Goal: Task Accomplishment & Management: Manage account settings

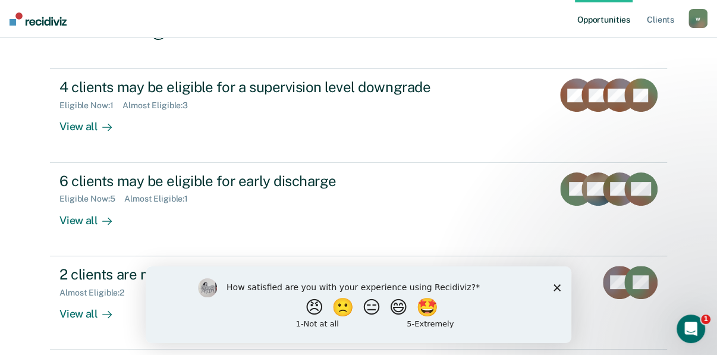
scroll to position [190, 0]
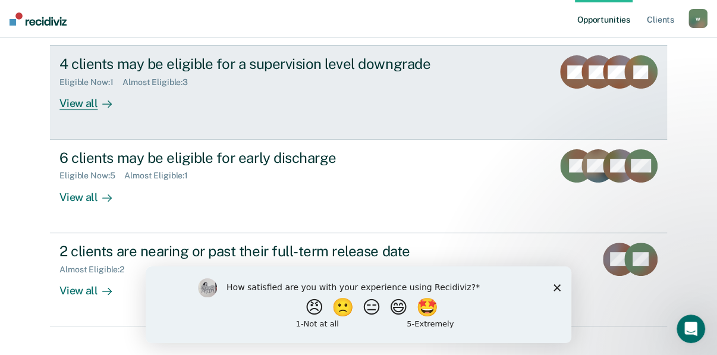
click at [77, 111] on div "View all" at bounding box center [92, 98] width 67 height 23
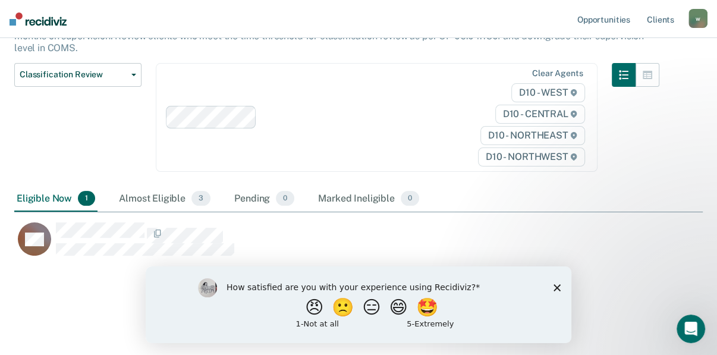
scroll to position [250, 0]
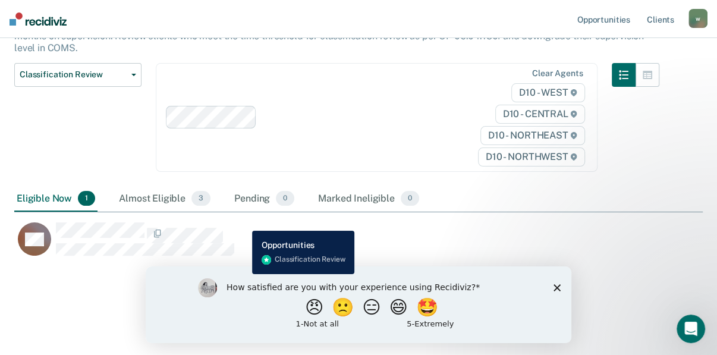
click at [234, 223] on div "CaseloadOpportunityCell-0599086" at bounding box center [145, 233] width 178 height 21
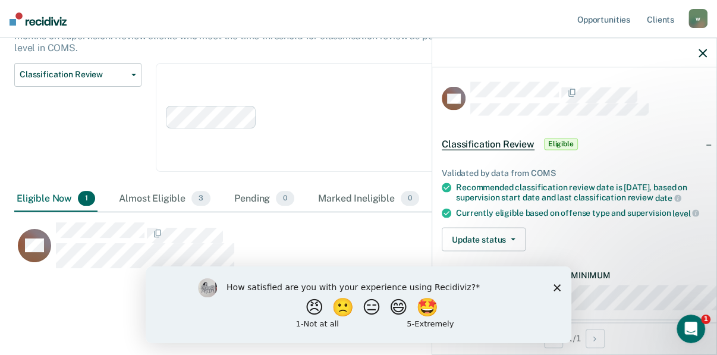
click at [555, 286] on polygon "Close survey" at bounding box center [557, 287] width 7 height 7
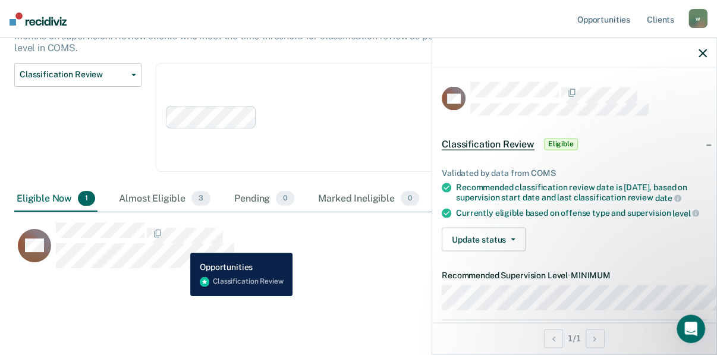
drag, startPoint x: 232, startPoint y: 247, endPoint x: 290, endPoint y: 281, distance: 67.4
click at [290, 281] on div "Classification Review This alert helps staff identify clients due or overdue fo…" at bounding box center [358, 127] width 689 height 353
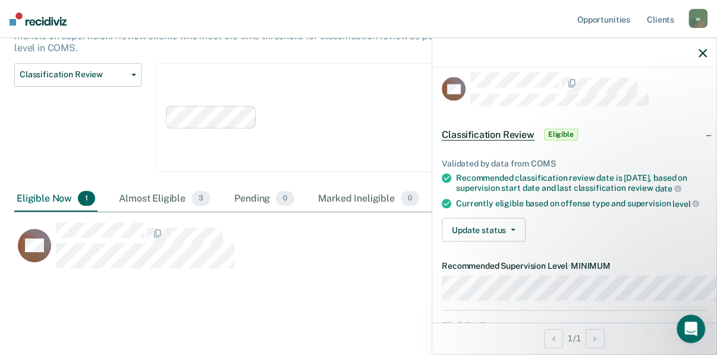
scroll to position [0, 0]
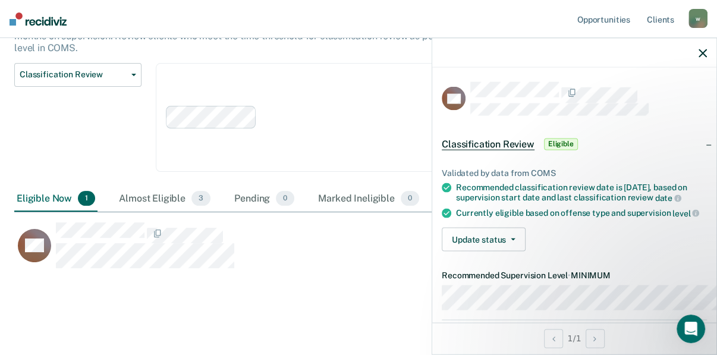
click at [544, 150] on span "Eligible" at bounding box center [561, 144] width 34 height 12
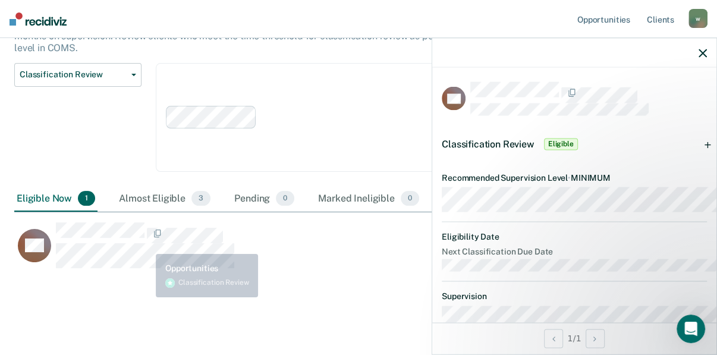
click at [155, 254] on div "Classification Review This alert helps staff identify clients due or overdue fo…" at bounding box center [358, 127] width 689 height 353
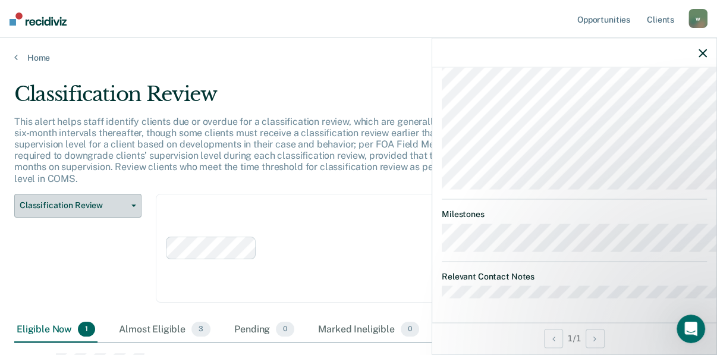
click at [135, 207] on span "button" at bounding box center [132, 206] width 10 height 2
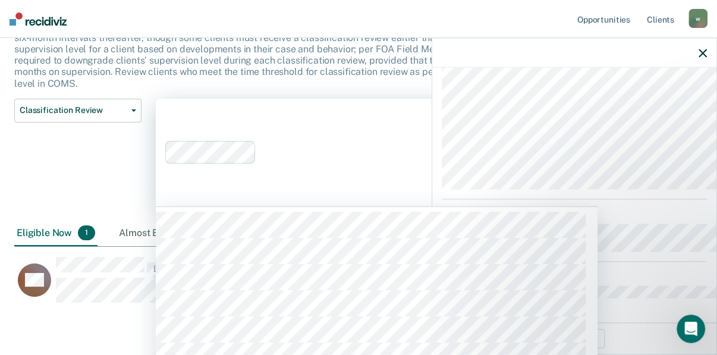
scroll to position [259, 0]
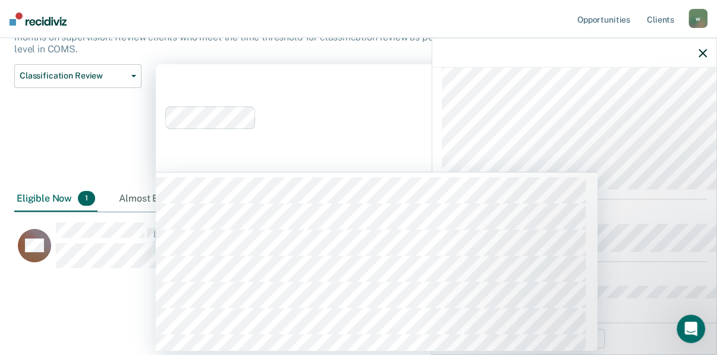
click at [306, 172] on div "316 results available. Use Up and Down to choose options, press Enter to select…" at bounding box center [377, 118] width 442 height 108
click at [704, 66] on html "Looks like you’re using Internet Explorer 11. For faster loading and a better e…" at bounding box center [358, 47] width 717 height 355
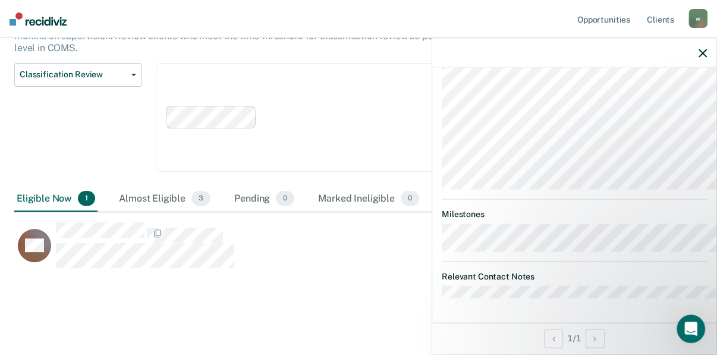
click at [704, 57] on icon "button" at bounding box center [703, 53] width 8 height 8
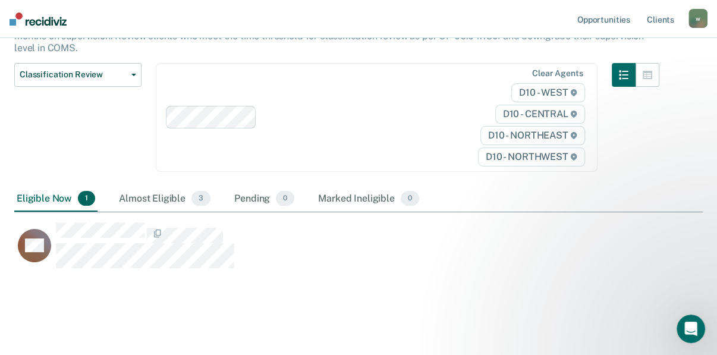
scroll to position [250, 0]
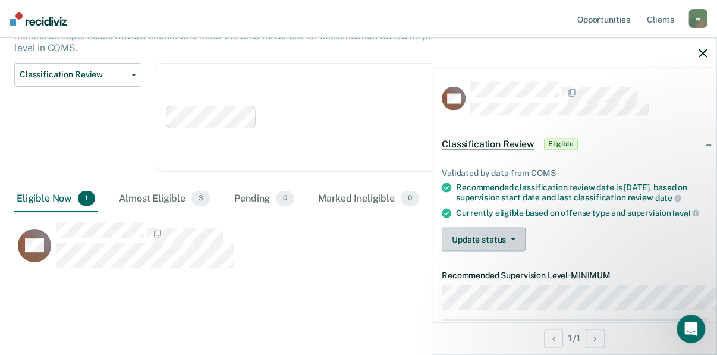
click at [459, 252] on button "Update status" at bounding box center [484, 240] width 84 height 24
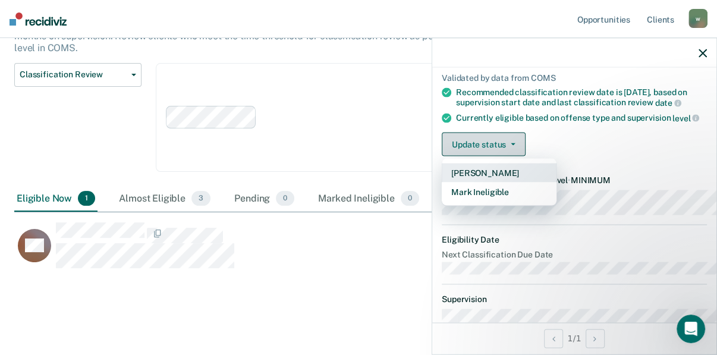
scroll to position [100, 0]
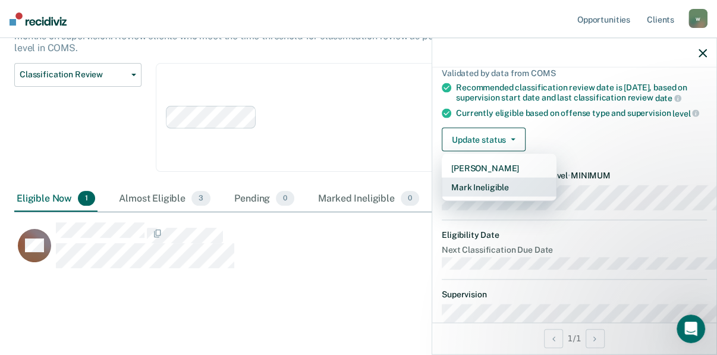
click at [442, 197] on button "Mark Ineligible" at bounding box center [499, 187] width 115 height 19
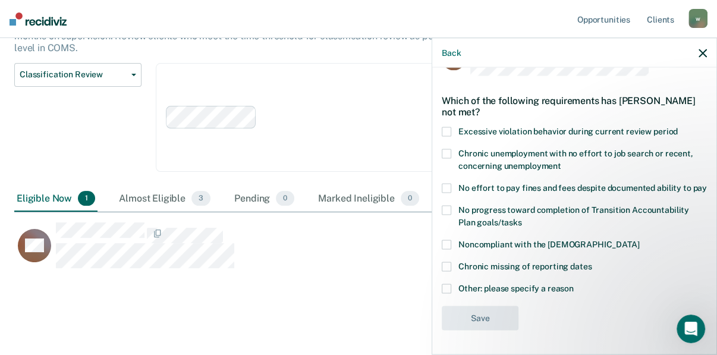
click at [442, 207] on span at bounding box center [447, 211] width 10 height 10
click at [522, 218] on input "No progress toward completion of Transition Accountability Plan goals/tasks" at bounding box center [522, 218] width 0 height 0
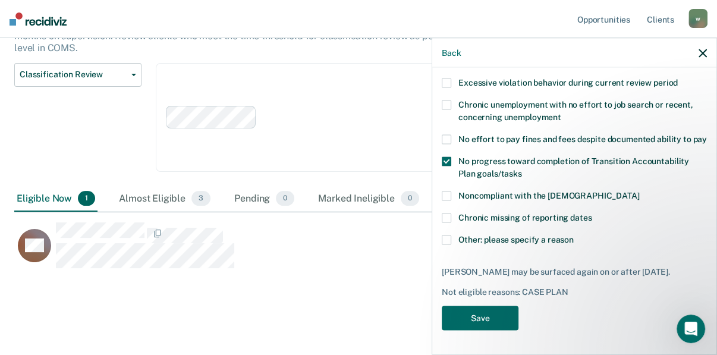
scroll to position [176, 0]
click at [442, 315] on button "Save" at bounding box center [480, 318] width 77 height 24
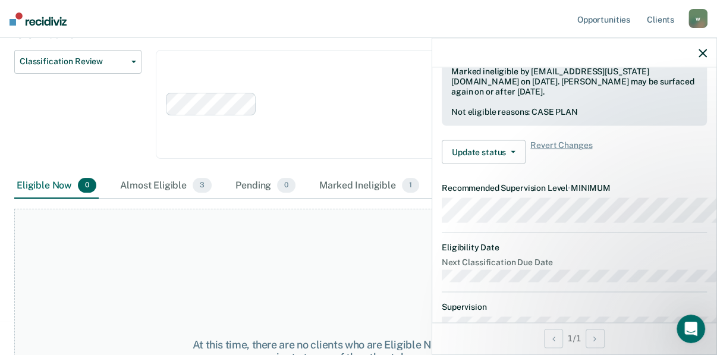
scroll to position [108, 0]
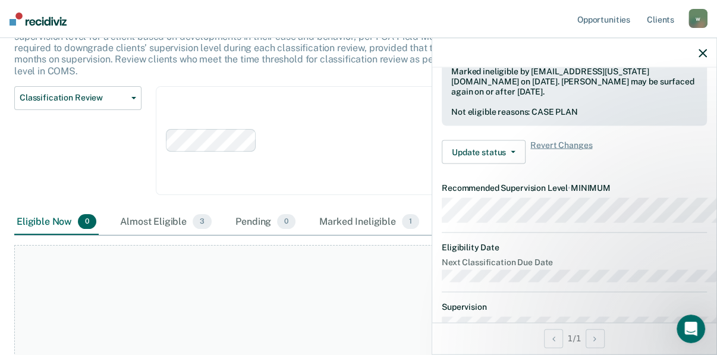
click at [699, 57] on icon "button" at bounding box center [703, 53] width 8 height 8
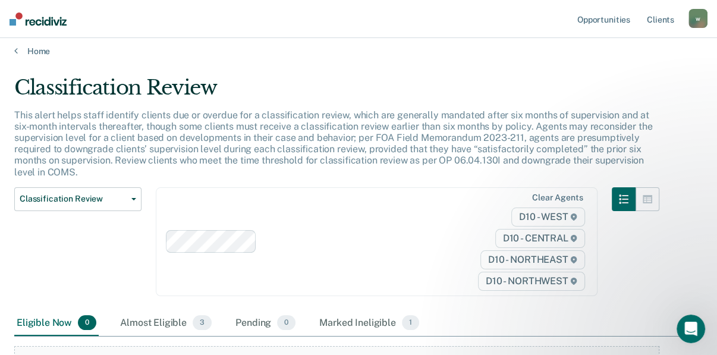
scroll to position [0, 0]
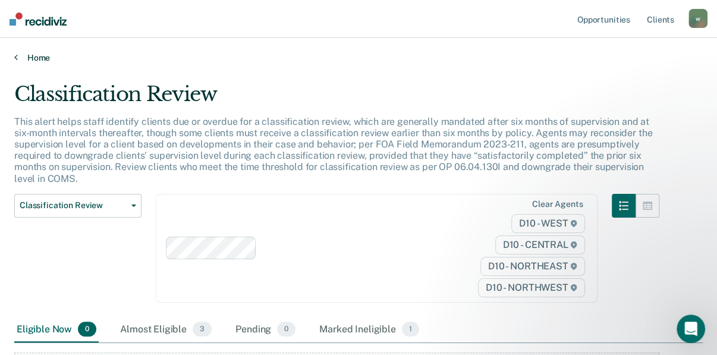
click at [26, 63] on link "Home" at bounding box center [358, 57] width 689 height 11
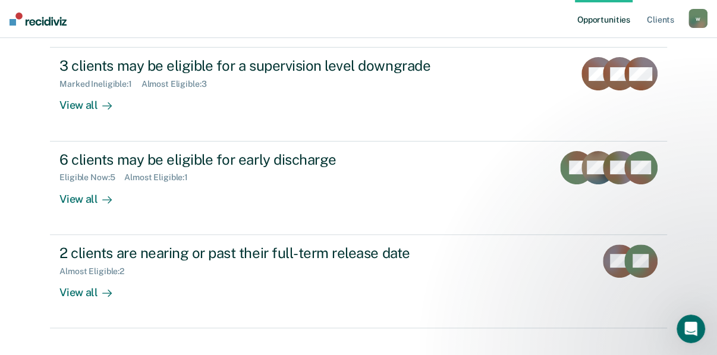
scroll to position [190, 0]
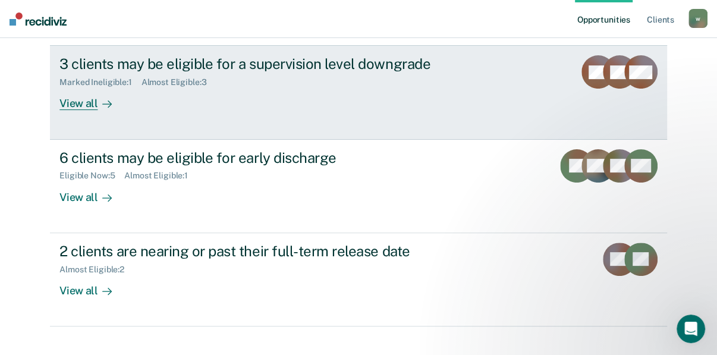
click at [84, 111] on div "View all" at bounding box center [92, 98] width 67 height 23
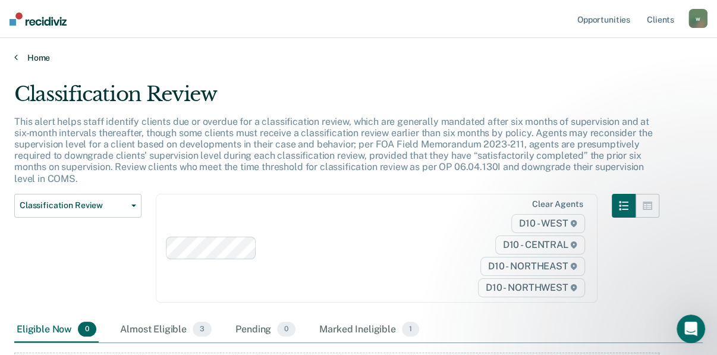
click at [22, 63] on link "Home" at bounding box center [358, 57] width 689 height 11
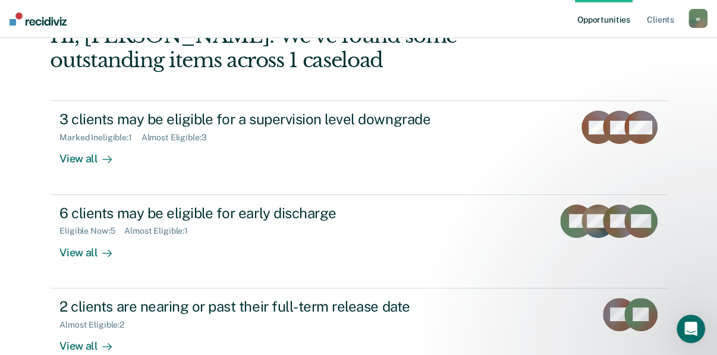
scroll to position [190, 0]
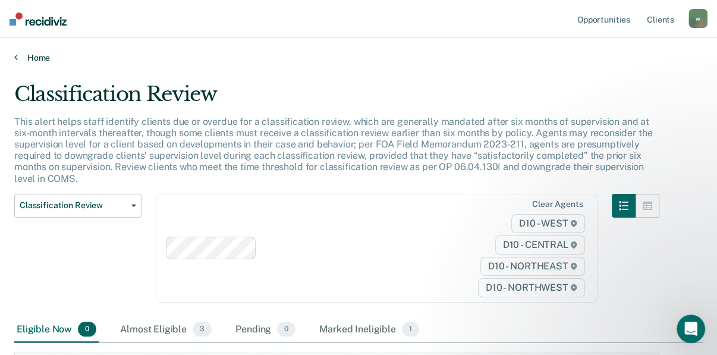
click at [42, 63] on link "Home" at bounding box center [358, 57] width 689 height 11
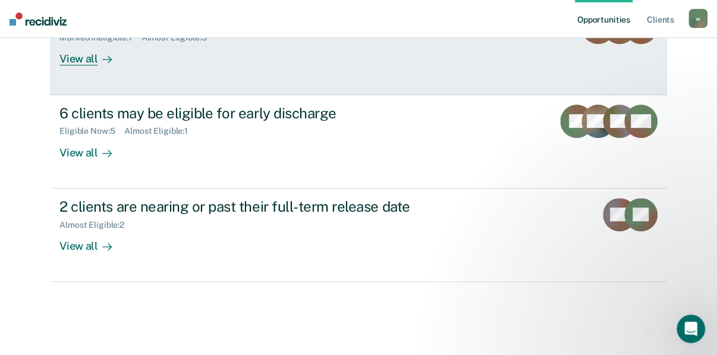
scroll to position [333, 0]
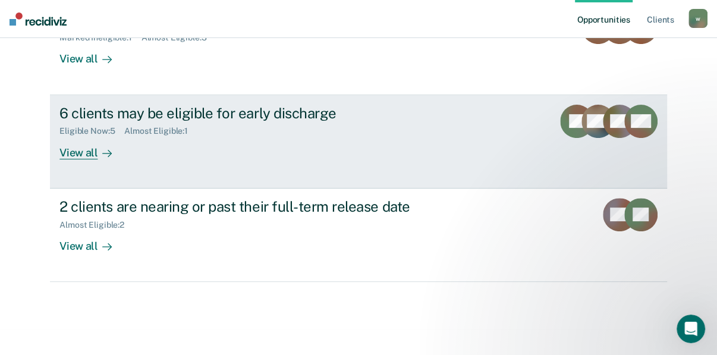
click at [82, 159] on div "View all" at bounding box center [92, 147] width 67 height 23
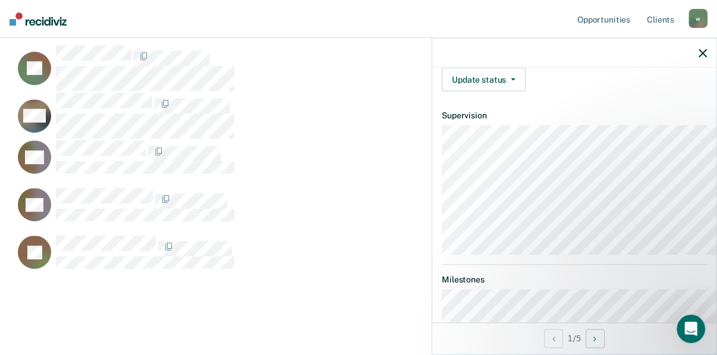
scroll to position [428, 0]
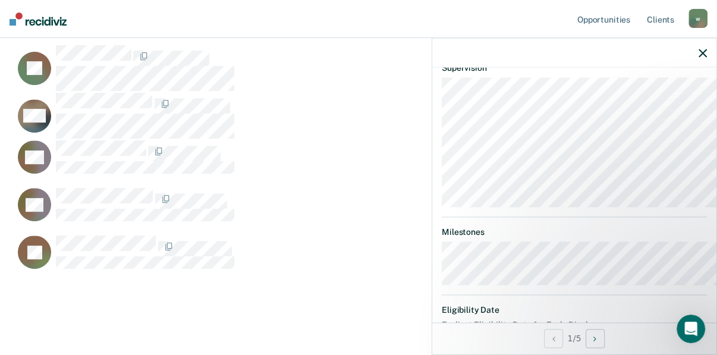
click at [511, 33] on icon "button" at bounding box center [513, 32] width 5 height 2
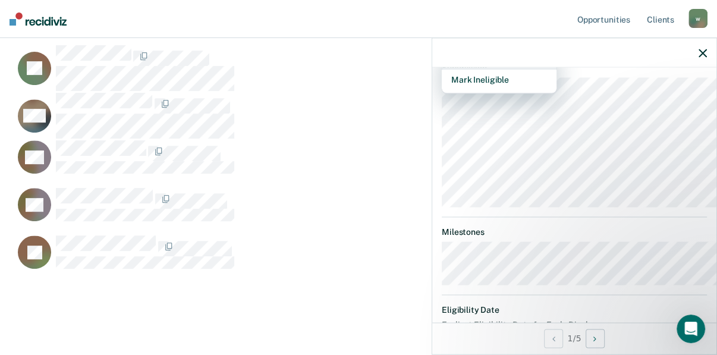
click at [442, 70] on button "[PERSON_NAME]" at bounding box center [499, 60] width 115 height 19
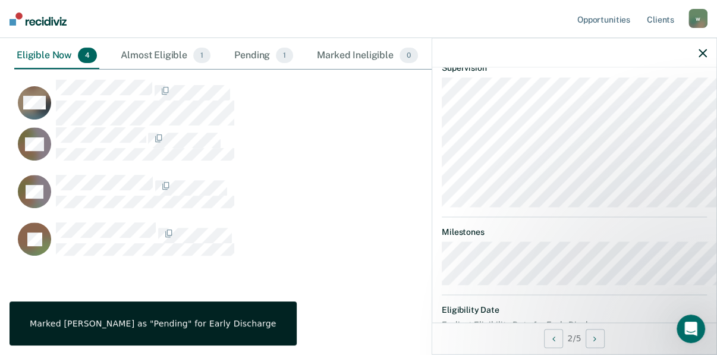
click at [511, 33] on icon "button" at bounding box center [513, 32] width 5 height 2
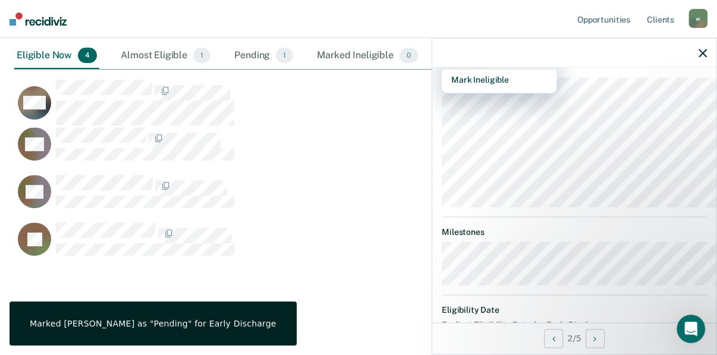
click at [442, 70] on button "[PERSON_NAME]" at bounding box center [499, 60] width 115 height 19
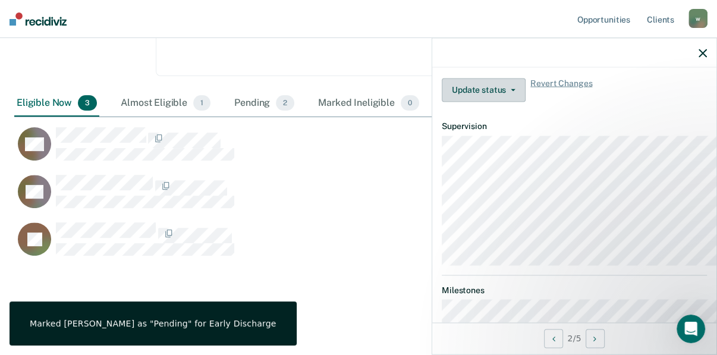
scroll to position [451, 675]
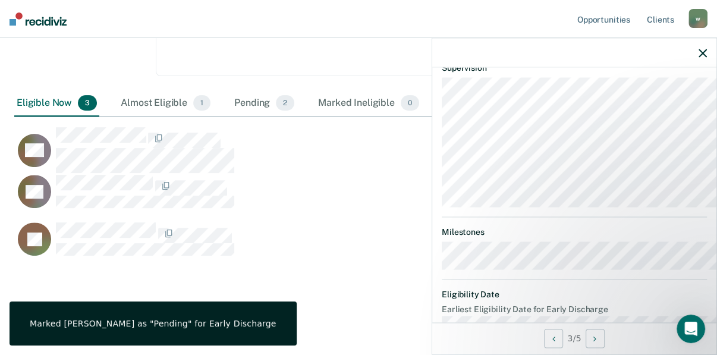
click at [466, 44] on button "Update status" at bounding box center [484, 32] width 84 height 24
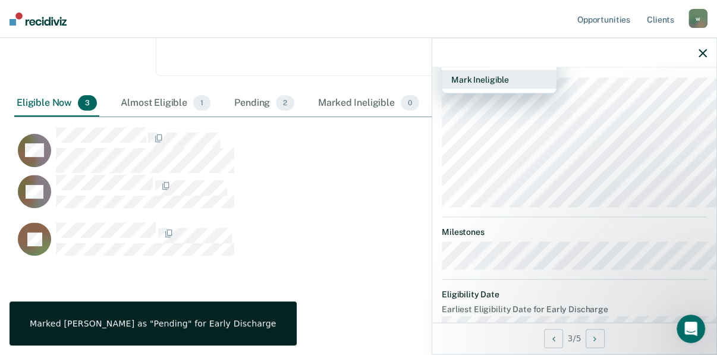
click at [442, 89] on button "Mark Ineligible" at bounding box center [499, 79] width 115 height 19
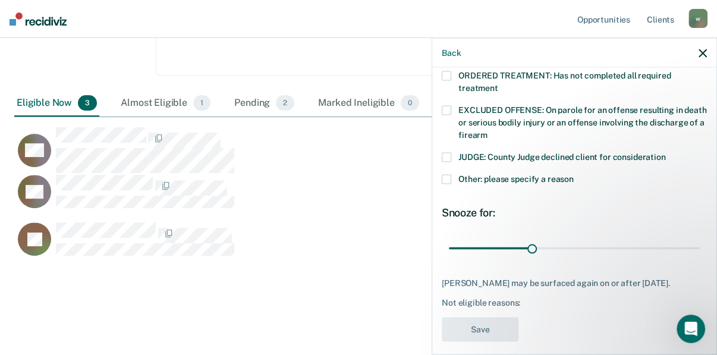
scroll to position [381, 0]
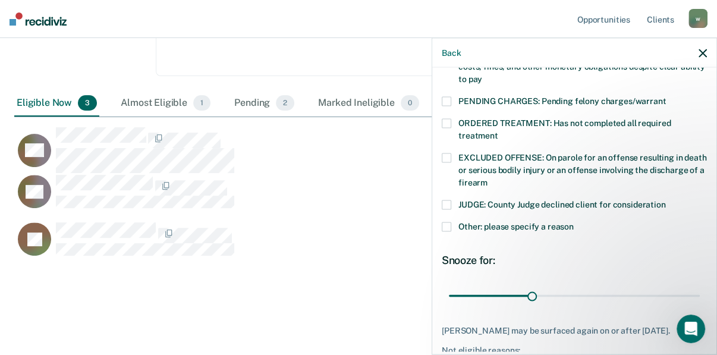
click at [442, 129] on span at bounding box center [447, 124] width 10 height 10
click at [499, 131] on input "ORDERED TREATMENT: Has not completed all required treatment" at bounding box center [499, 131] width 0 height 0
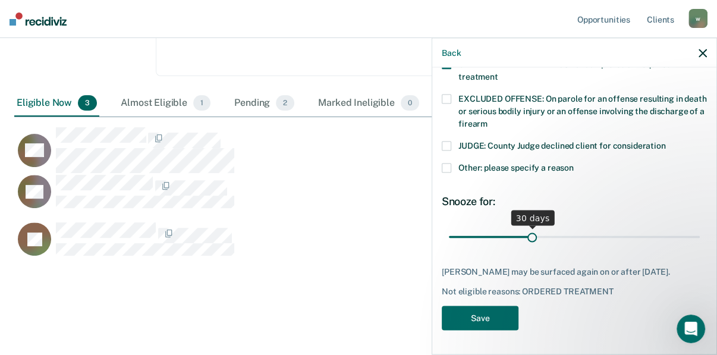
scroll to position [524, 0]
click at [442, 331] on button "Save" at bounding box center [480, 318] width 77 height 24
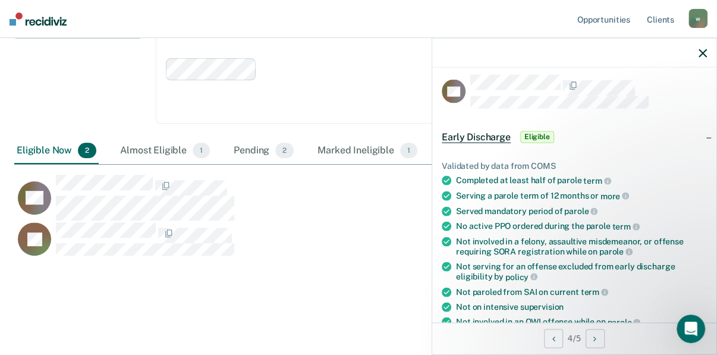
scroll to position [0, 0]
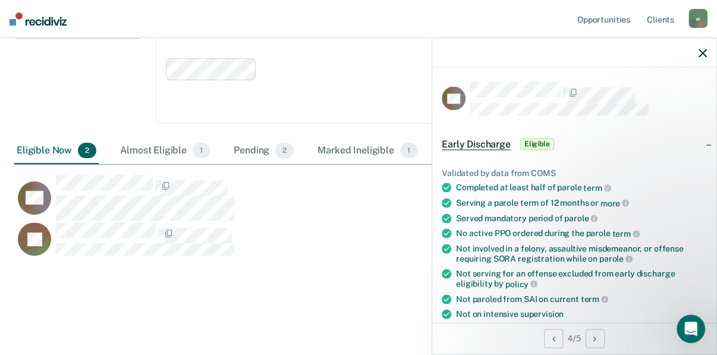
click at [521, 150] on span "Eligible" at bounding box center [538, 144] width 34 height 12
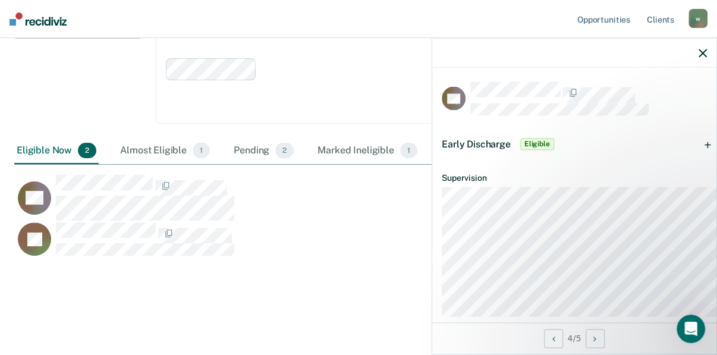
click at [559, 161] on div "Early Discharge Eligible" at bounding box center [575, 144] width 284 height 38
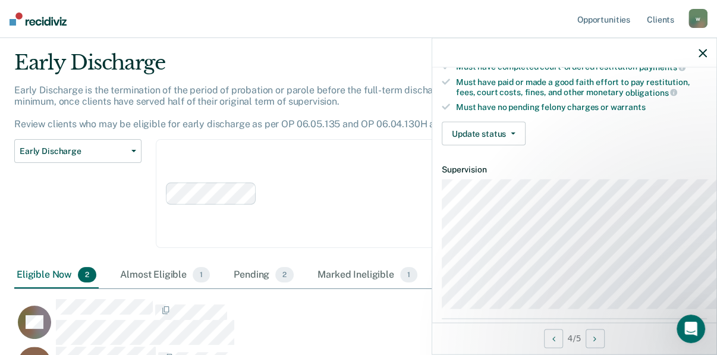
scroll to position [333, 0]
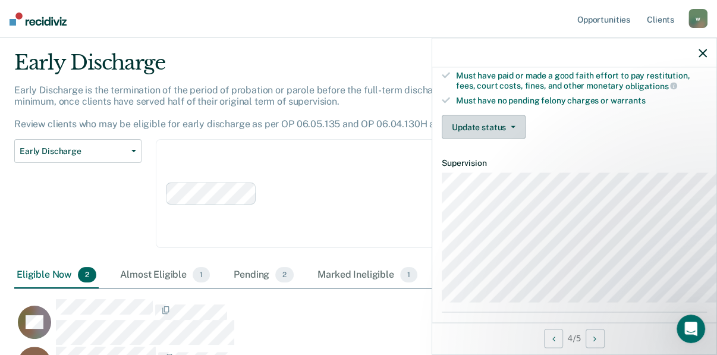
click at [463, 139] on button "Update status" at bounding box center [484, 127] width 84 height 24
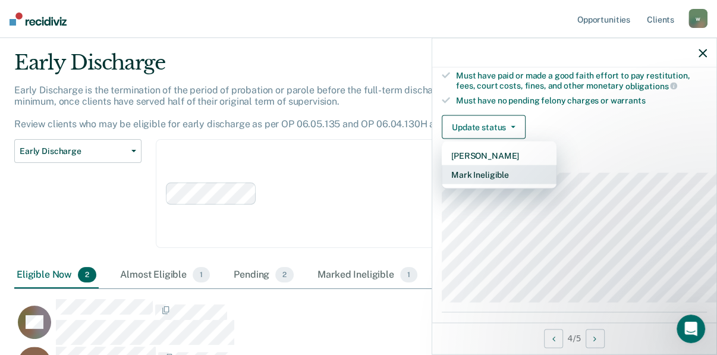
click at [442, 184] on button "Mark Ineligible" at bounding box center [499, 174] width 115 height 19
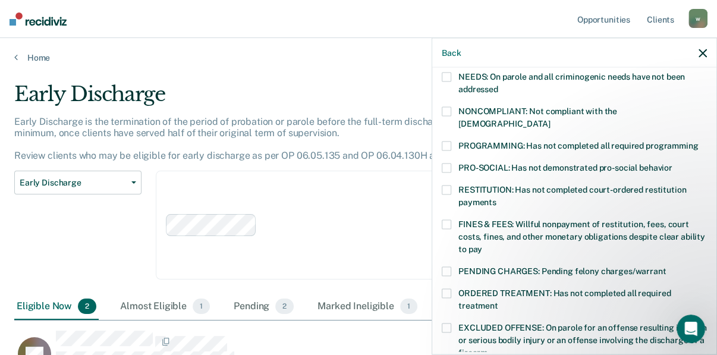
scroll to position [163, 0]
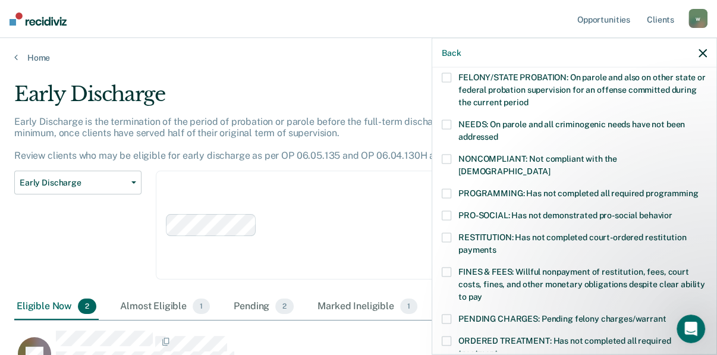
click at [442, 130] on span at bounding box center [447, 125] width 10 height 10
click at [499, 133] on input "NEEDS: On parole and all criminogenic needs have not been addressed" at bounding box center [499, 133] width 0 height 0
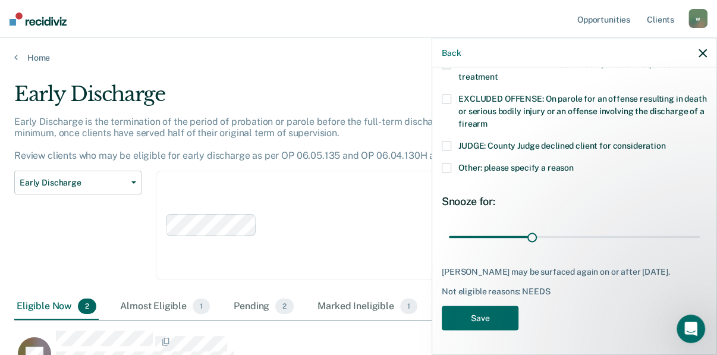
scroll to position [544, 0]
click at [442, 309] on button "Save" at bounding box center [480, 318] width 77 height 24
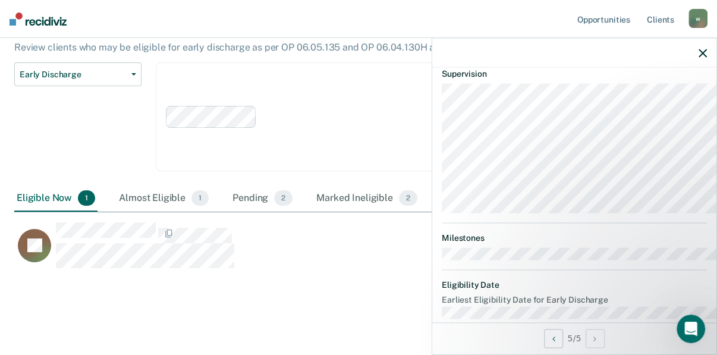
scroll to position [434, 0]
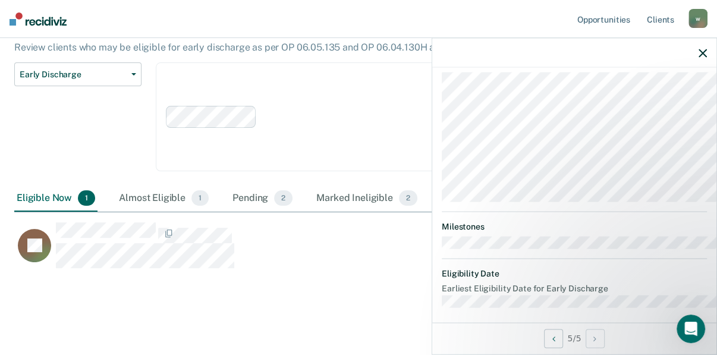
click at [462, 39] on button "Update status" at bounding box center [484, 27] width 84 height 24
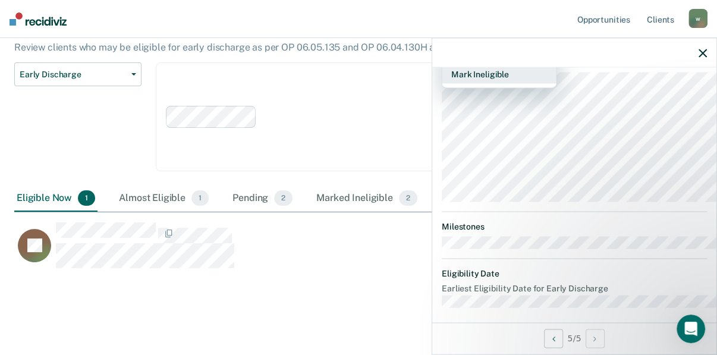
click at [442, 84] on button "Mark Ineligible" at bounding box center [499, 74] width 115 height 19
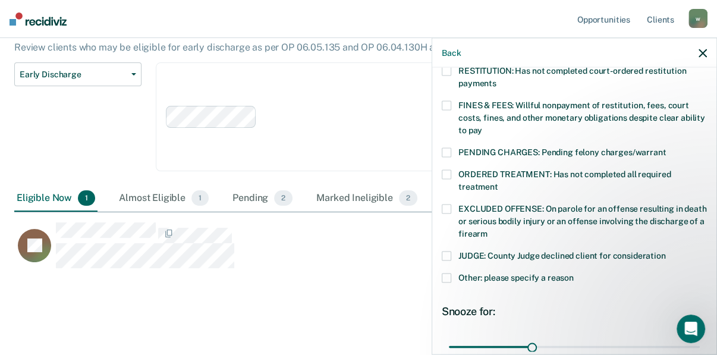
scroll to position [291, 0]
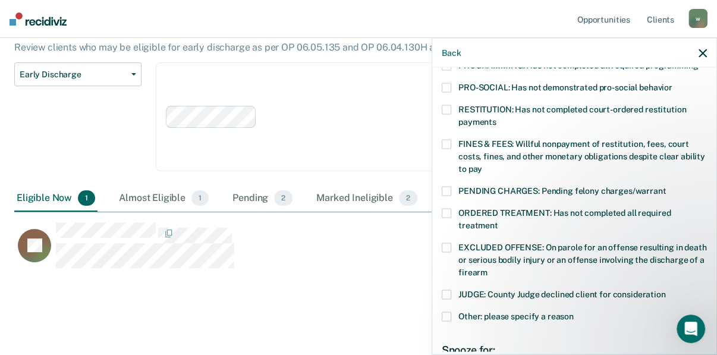
click at [442, 71] on span at bounding box center [447, 66] width 10 height 10
click at [698, 61] on input "PROGRAMMING: Has not completed all required programming" at bounding box center [698, 61] width 0 height 0
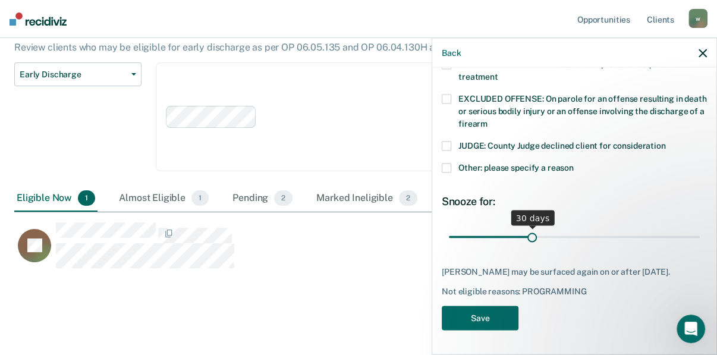
scroll to position [544, 0]
click at [442, 308] on button "Save" at bounding box center [480, 318] width 77 height 24
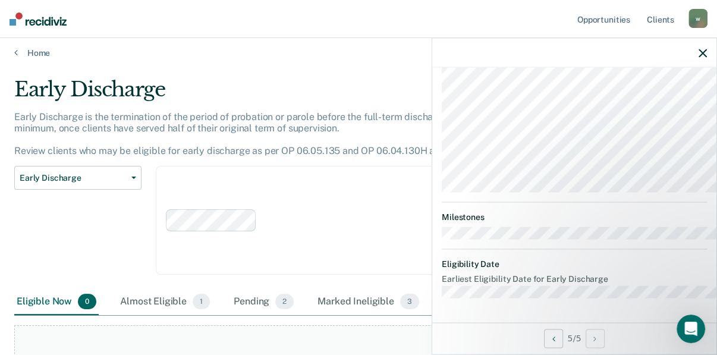
scroll to position [0, 0]
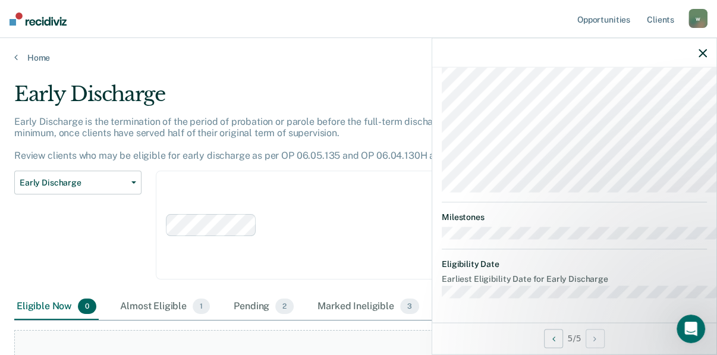
click at [17, 63] on div "Home" at bounding box center [358, 50] width 717 height 25
click at [33, 63] on link "Home" at bounding box center [358, 57] width 689 height 11
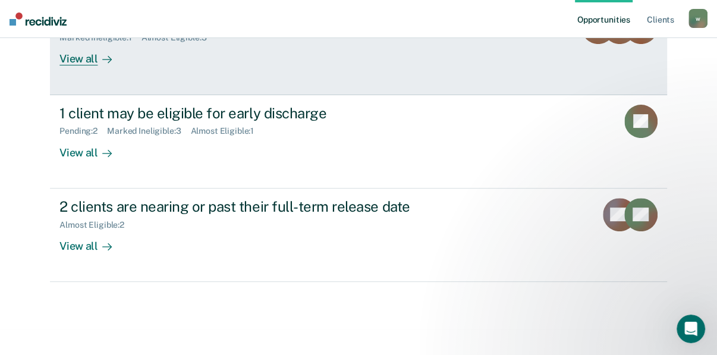
scroll to position [381, 0]
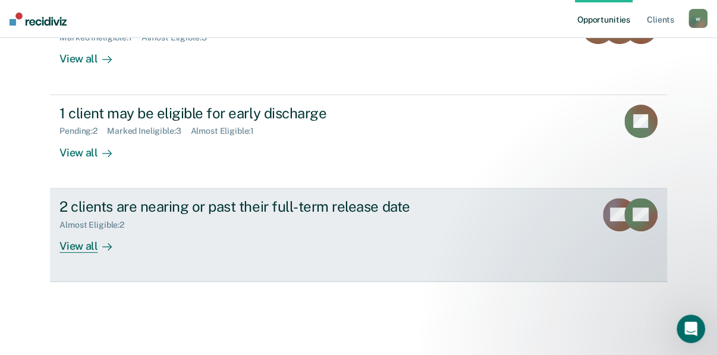
click at [82, 249] on div "View all" at bounding box center [92, 241] width 67 height 23
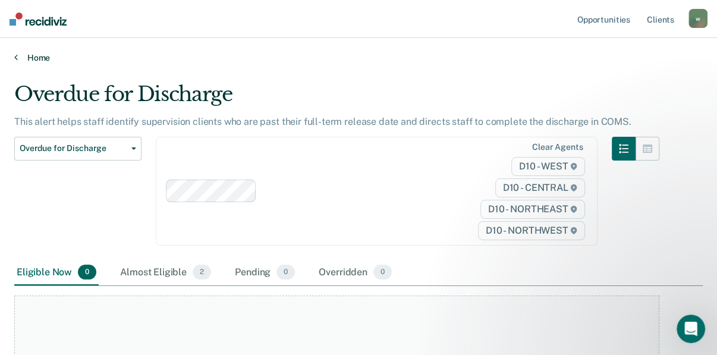
click at [48, 63] on link "Home" at bounding box center [358, 57] width 689 height 11
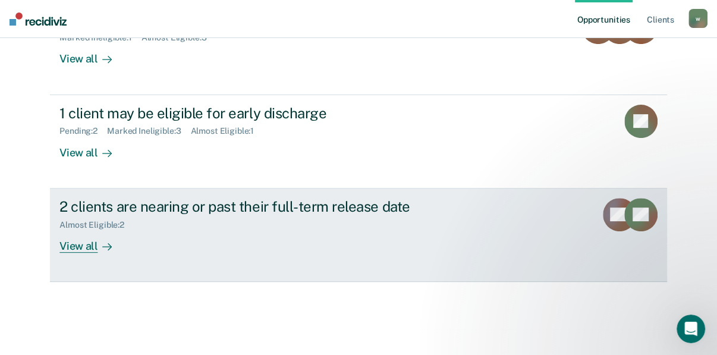
scroll to position [381, 0]
click at [93, 248] on div "View all" at bounding box center [92, 241] width 67 height 23
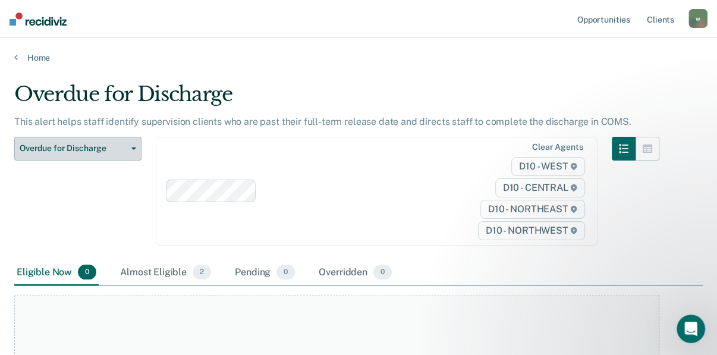
click at [136, 150] on icon "button" at bounding box center [133, 149] width 5 height 2
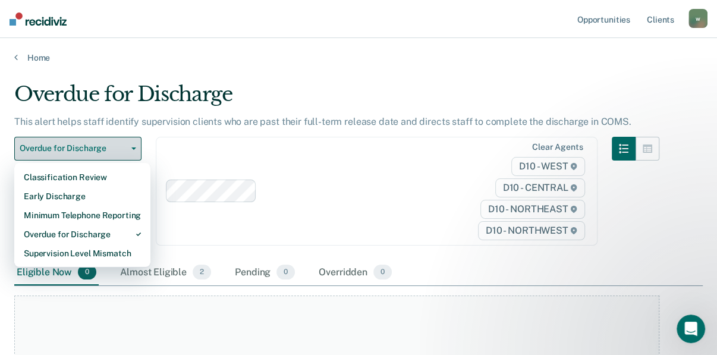
click at [136, 150] on icon "button" at bounding box center [133, 149] width 5 height 2
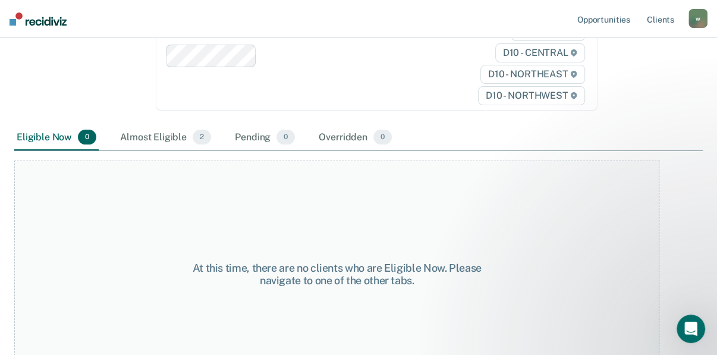
scroll to position [133, 0]
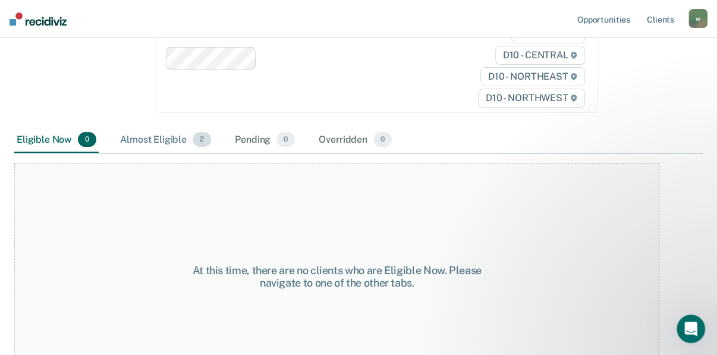
click at [211, 148] on span "2" at bounding box center [202, 139] width 18 height 15
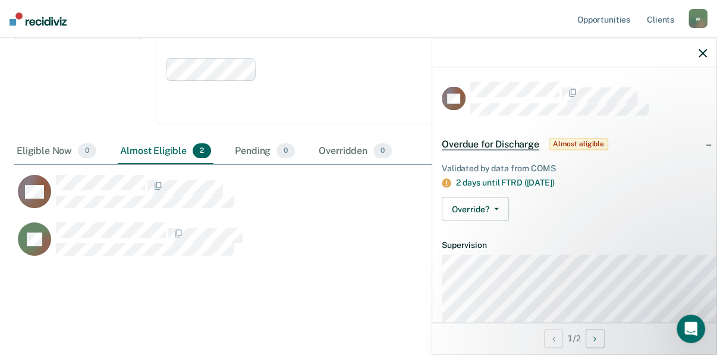
scroll to position [122, 0]
click at [701, 57] on icon "button" at bounding box center [703, 53] width 8 height 8
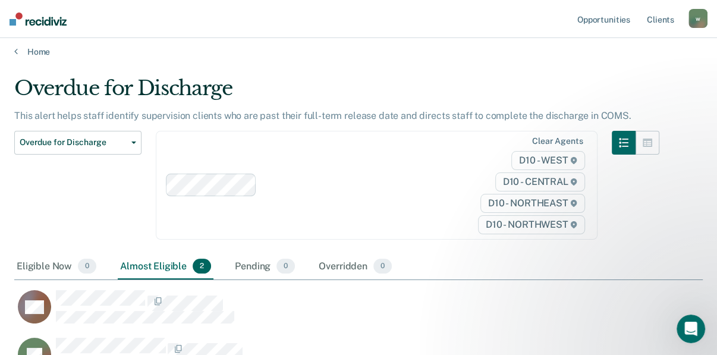
scroll to position [0, 0]
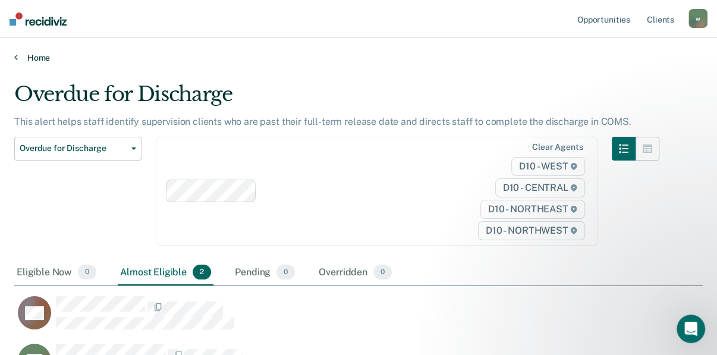
click at [43, 63] on link "Home" at bounding box center [358, 57] width 689 height 11
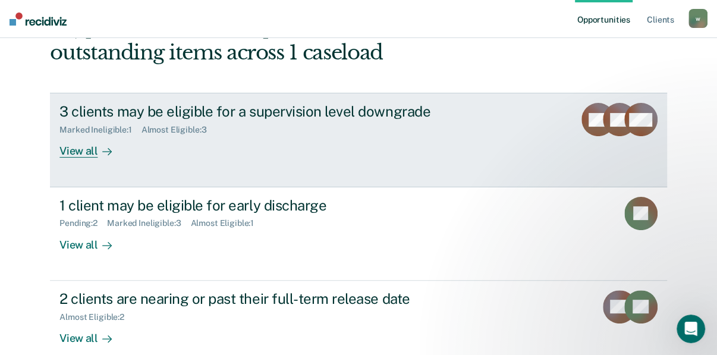
scroll to position [190, 0]
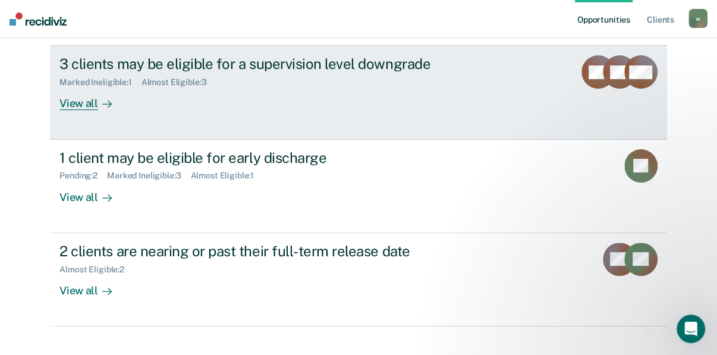
click at [92, 111] on div "View all" at bounding box center [92, 98] width 67 height 23
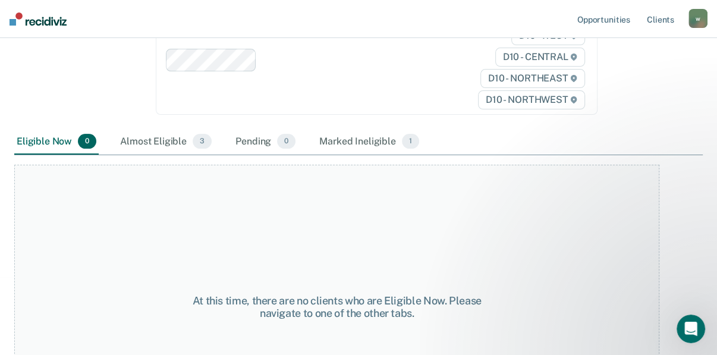
scroll to position [190, 0]
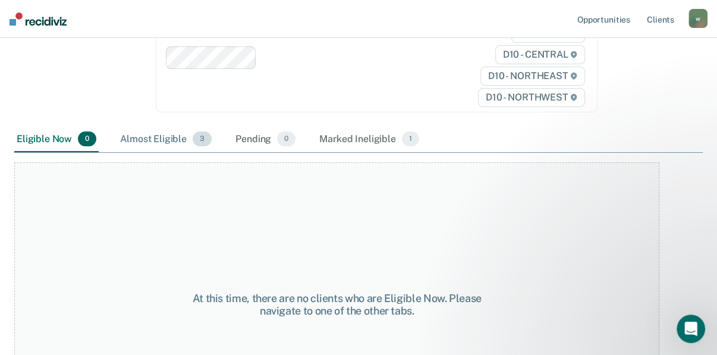
click at [212, 147] on span "3" at bounding box center [202, 138] width 19 height 15
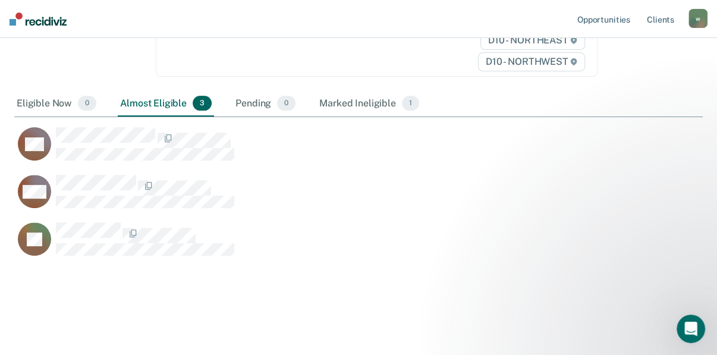
scroll to position [286, 0]
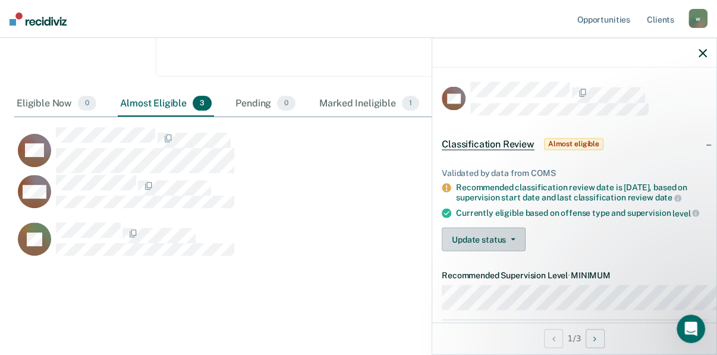
click at [466, 252] on button "Update status" at bounding box center [484, 240] width 84 height 24
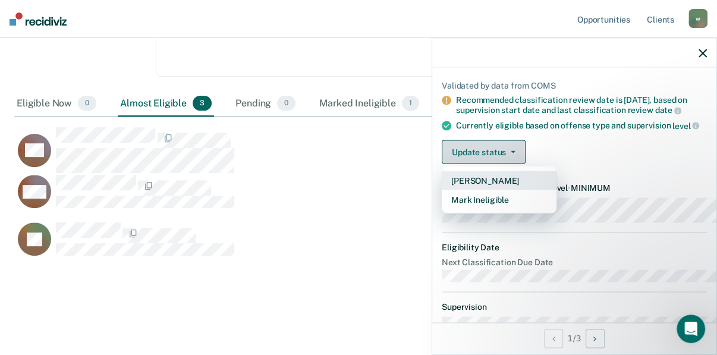
scroll to position [100, 0]
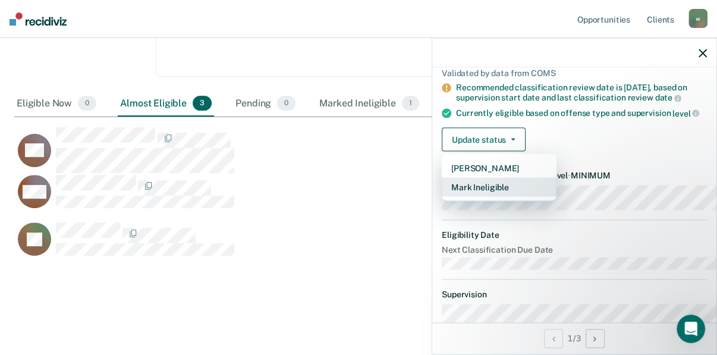
click at [442, 197] on button "Mark Ineligible" at bounding box center [499, 187] width 115 height 19
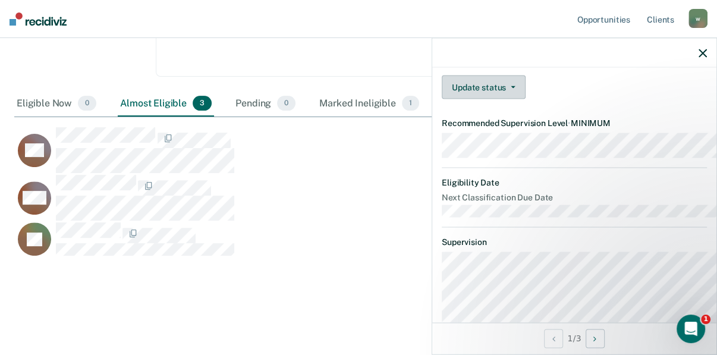
scroll to position [105, 0]
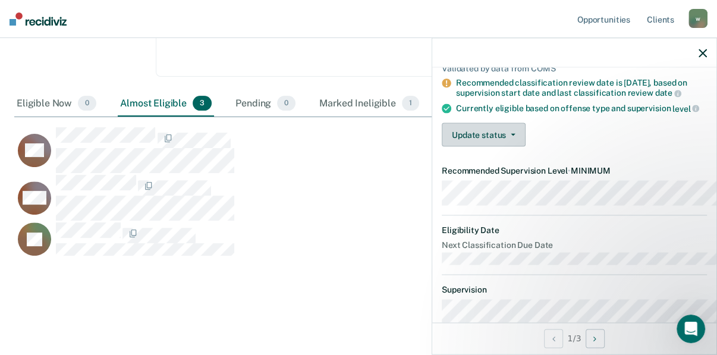
click at [511, 136] on icon "button" at bounding box center [513, 135] width 5 height 2
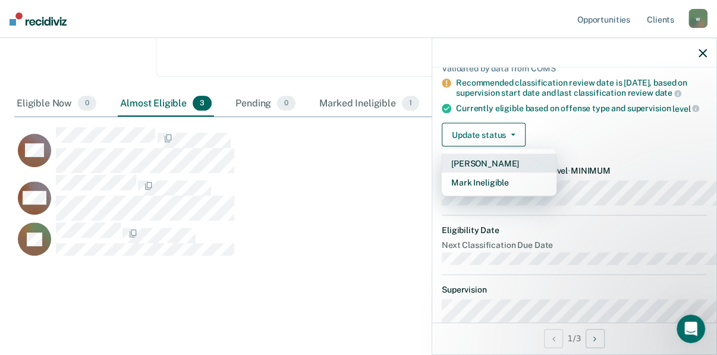
click at [442, 173] on button "[PERSON_NAME]" at bounding box center [499, 163] width 115 height 19
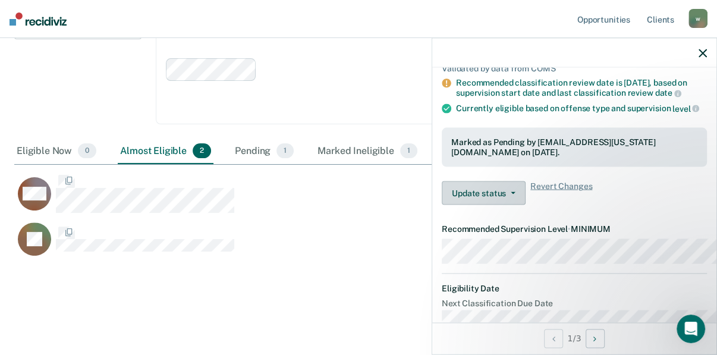
scroll to position [432, 675]
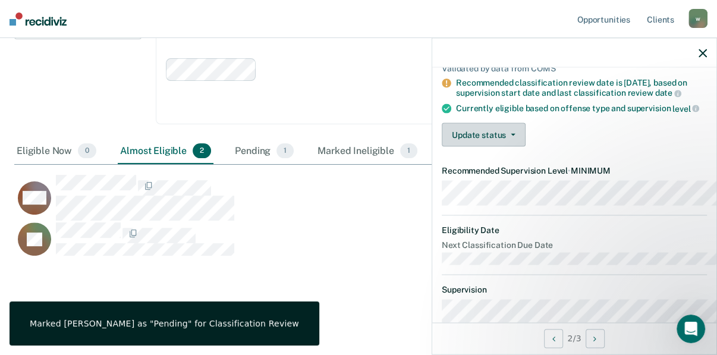
click at [460, 147] on button "Update status" at bounding box center [484, 135] width 84 height 24
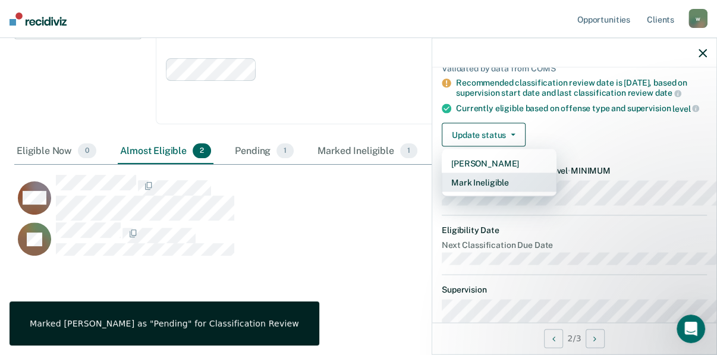
click at [442, 192] on button "Mark Ineligible" at bounding box center [499, 182] width 115 height 19
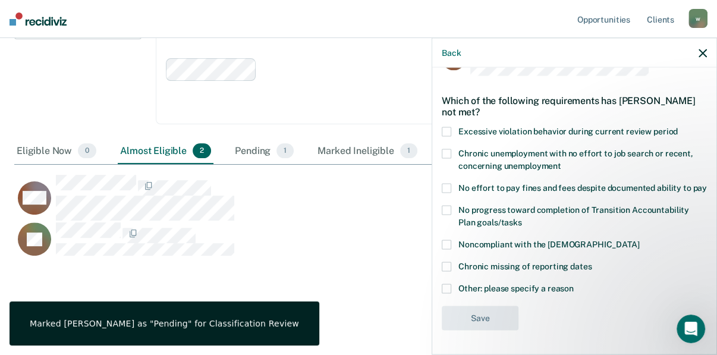
click at [442, 286] on span at bounding box center [447, 289] width 10 height 10
click at [574, 284] on input "Other: please specify a reason" at bounding box center [574, 284] width 0 height 0
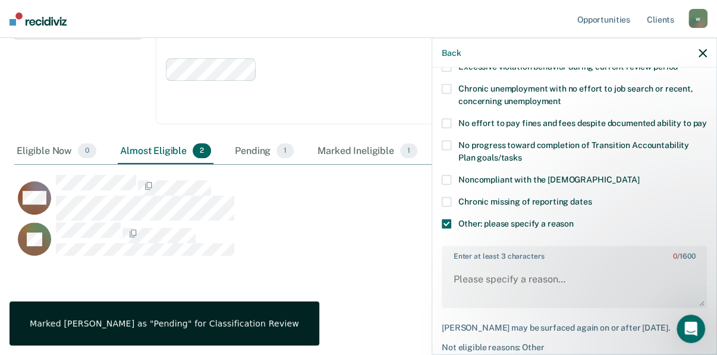
scroll to position [200, 0]
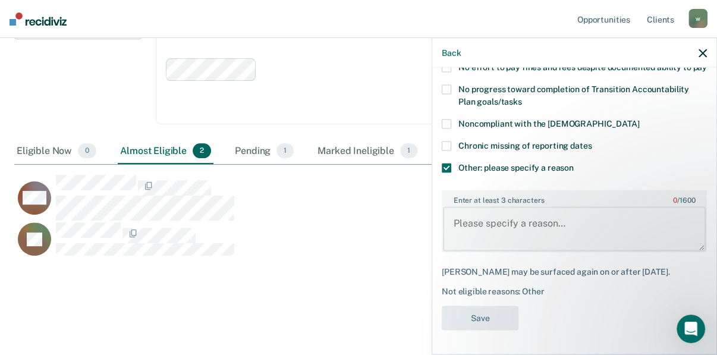
click at [443, 251] on textarea "Enter at least 3 characters 0 / 1600" at bounding box center [574, 229] width 263 height 44
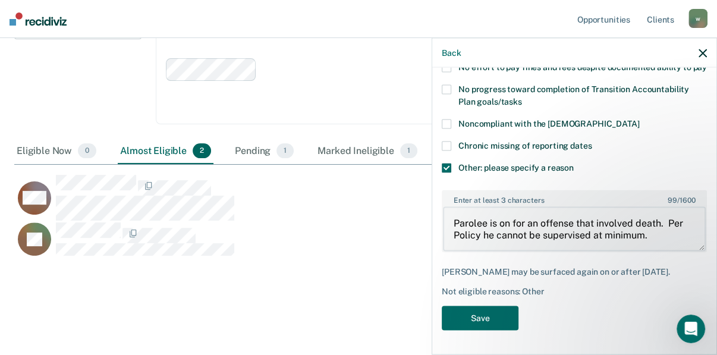
scroll to position [264, 0]
type textarea "Parolee is on for an offense that involved death. Per Policy he cannot be super…"
click at [452, 306] on button "Save" at bounding box center [480, 318] width 77 height 24
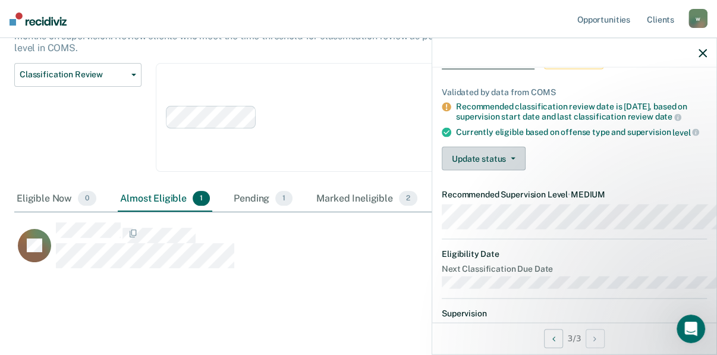
scroll to position [95, 0]
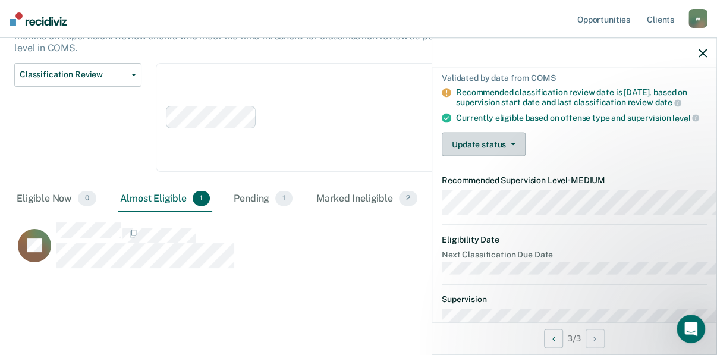
click at [467, 156] on button "Update status" at bounding box center [484, 145] width 84 height 24
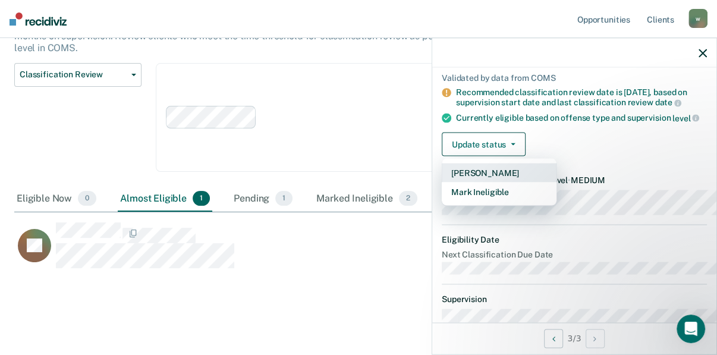
click at [442, 183] on button "[PERSON_NAME]" at bounding box center [499, 173] width 115 height 19
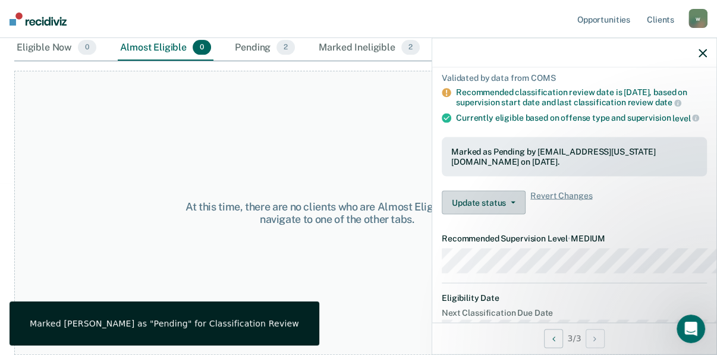
scroll to position [466, 0]
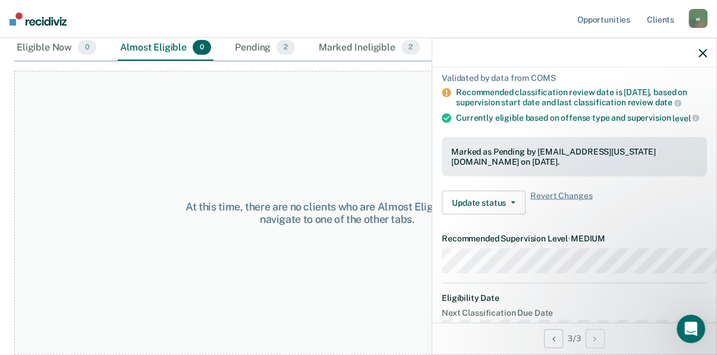
click at [703, 57] on icon "button" at bounding box center [703, 53] width 8 height 8
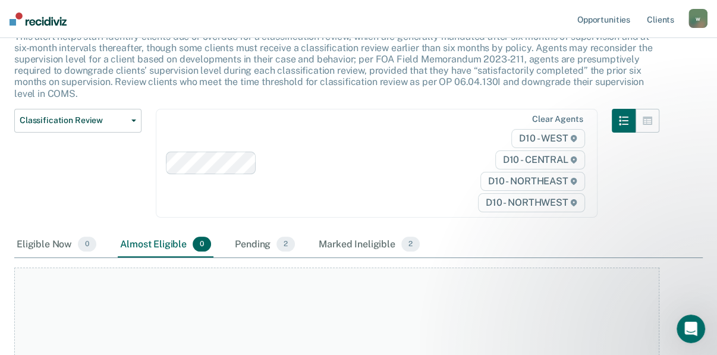
scroll to position [0, 0]
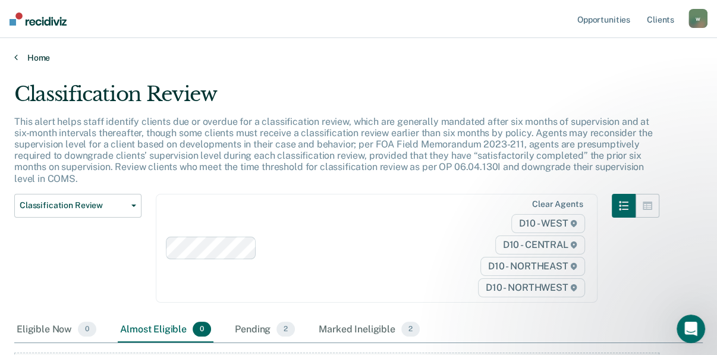
click at [38, 63] on link "Home" at bounding box center [358, 57] width 689 height 11
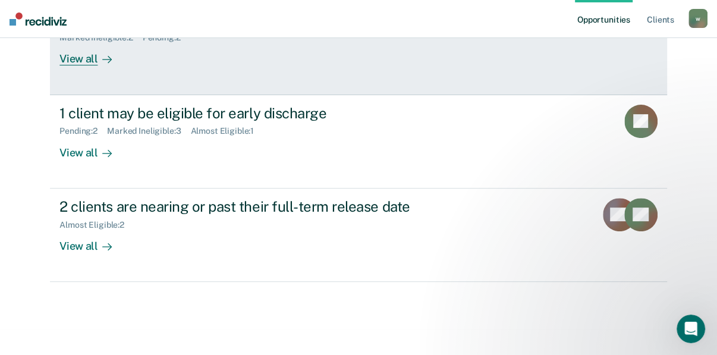
scroll to position [286, 0]
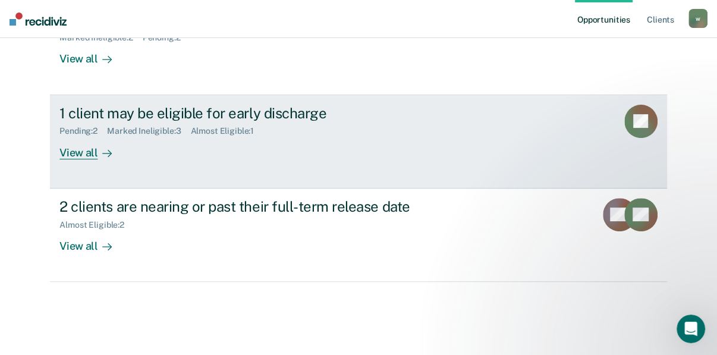
click at [87, 159] on div "View all" at bounding box center [92, 147] width 67 height 23
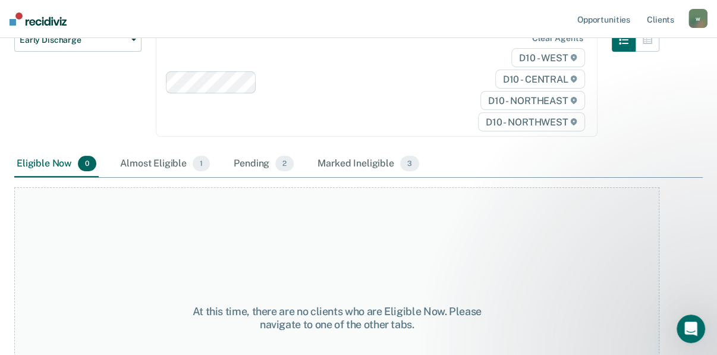
scroll to position [190, 0]
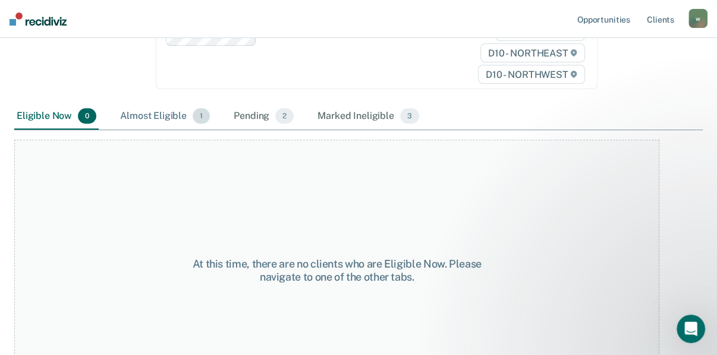
click at [210, 124] on span "1" at bounding box center [201, 115] width 17 height 15
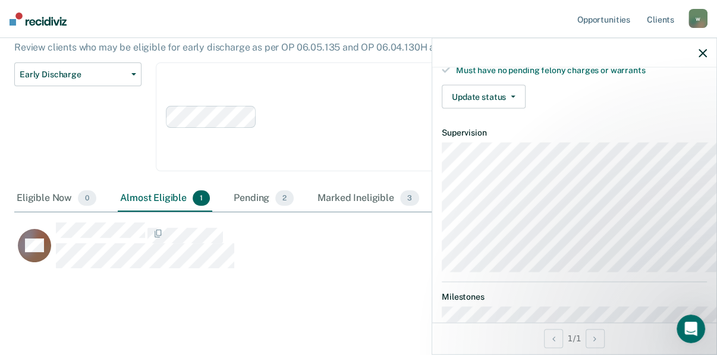
scroll to position [381, 0]
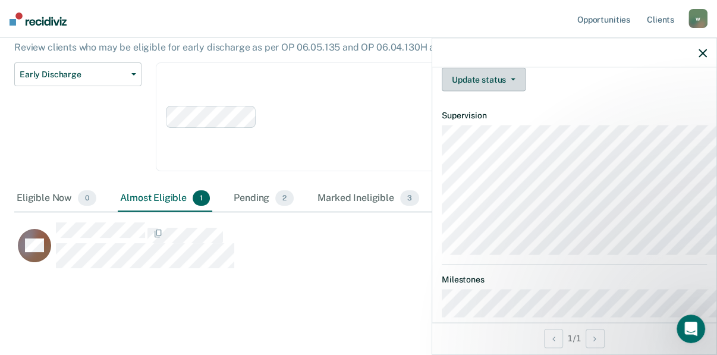
click at [466, 92] on button "Update status" at bounding box center [484, 80] width 84 height 24
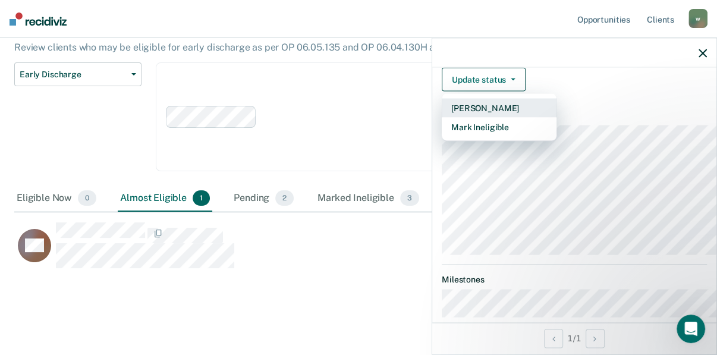
click at [442, 118] on button "[PERSON_NAME]" at bounding box center [499, 108] width 115 height 19
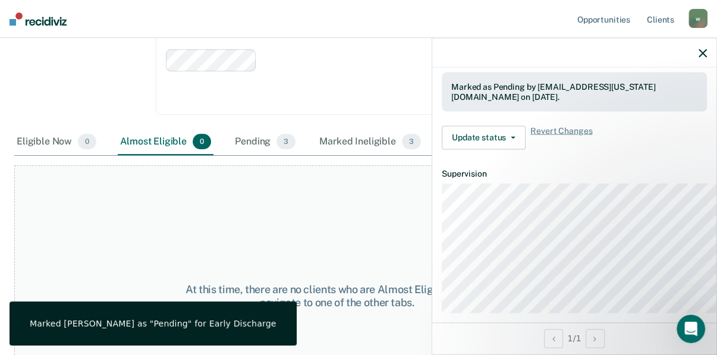
click at [699, 58] on button "button" at bounding box center [703, 53] width 8 height 10
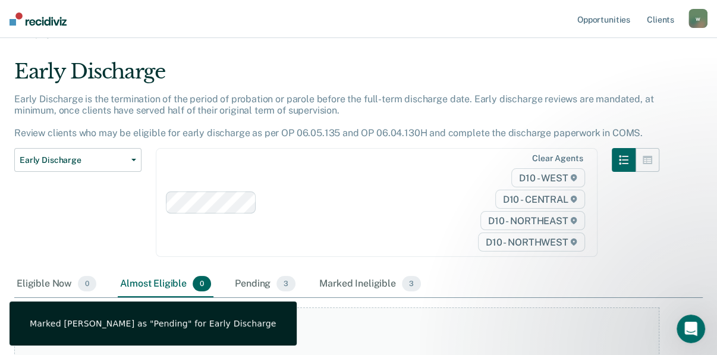
scroll to position [0, 0]
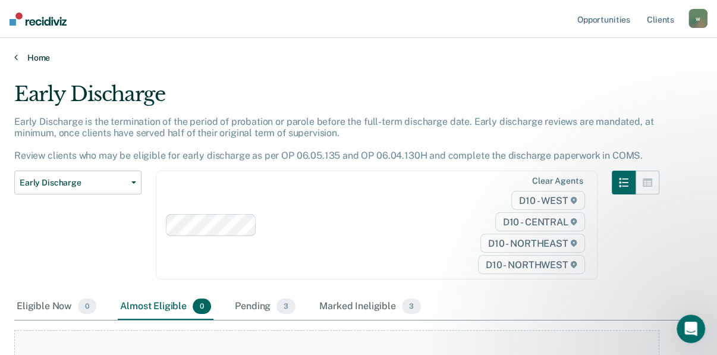
click at [26, 63] on link "Home" at bounding box center [358, 57] width 689 height 11
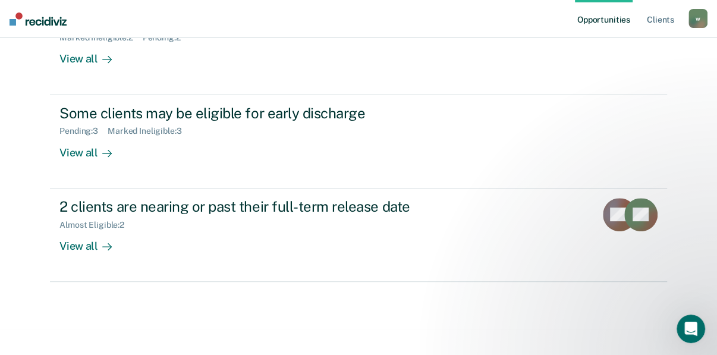
scroll to position [381, 0]
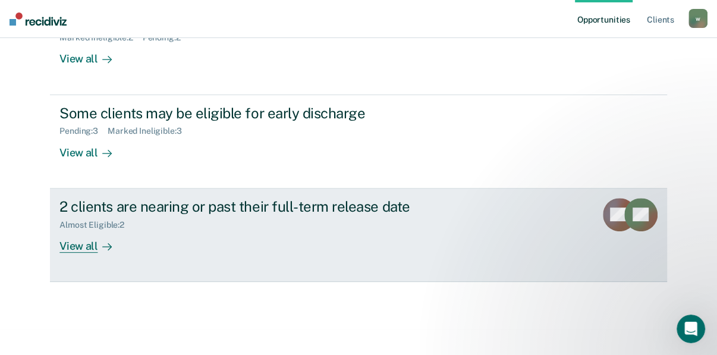
click at [80, 250] on div "View all" at bounding box center [92, 241] width 67 height 23
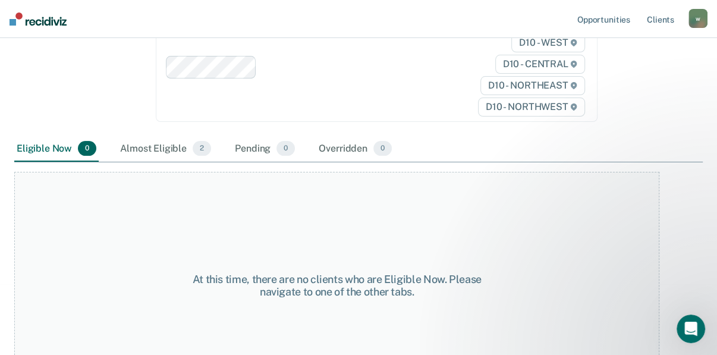
scroll to position [143, 0]
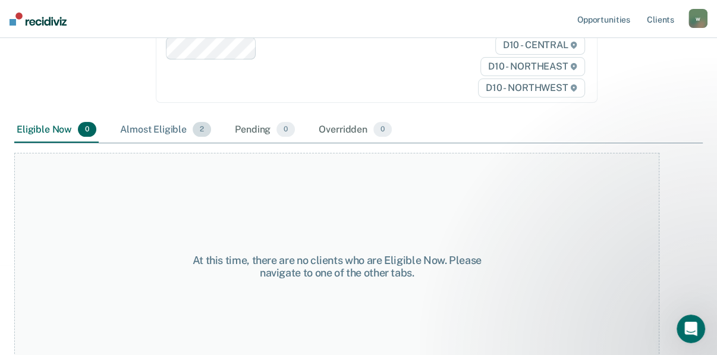
click at [186, 143] on div "Almost Eligible 2" at bounding box center [166, 130] width 96 height 26
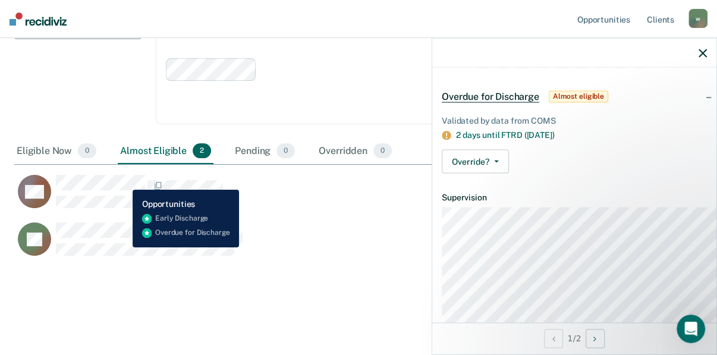
scroll to position [215, 0]
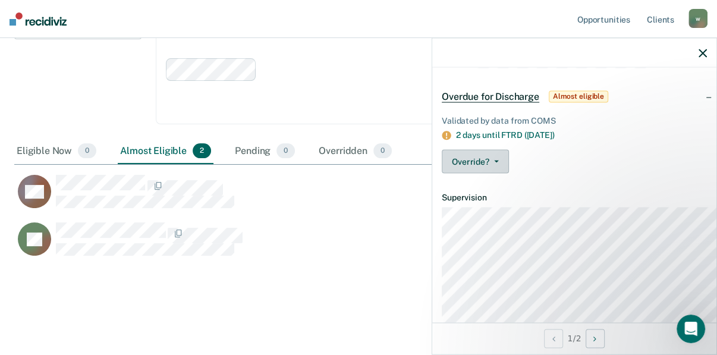
click at [444, 174] on button "Override?" at bounding box center [475, 162] width 67 height 24
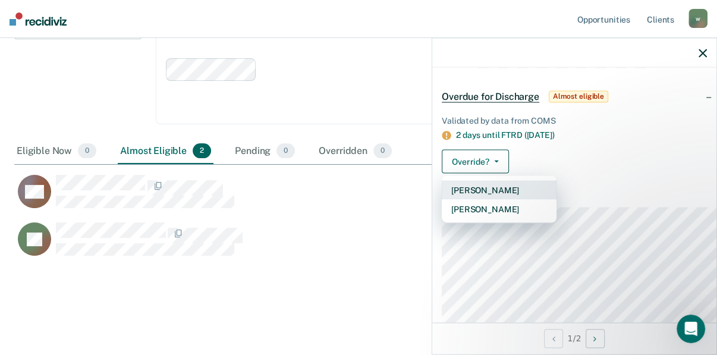
click at [442, 200] on button "[PERSON_NAME]" at bounding box center [499, 190] width 115 height 19
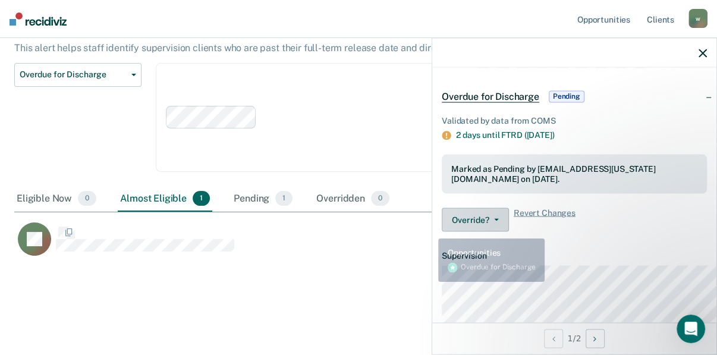
scroll to position [179, 0]
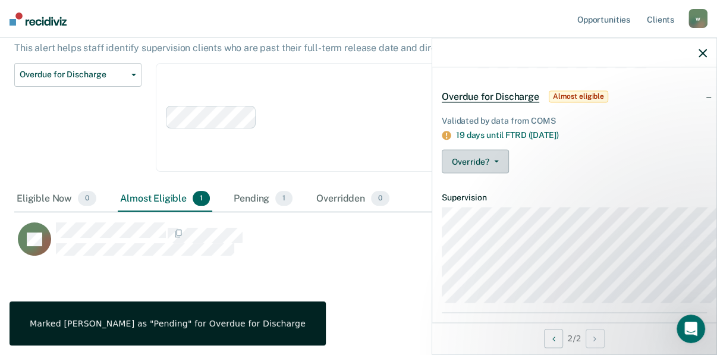
click at [494, 163] on icon "button" at bounding box center [496, 162] width 5 height 2
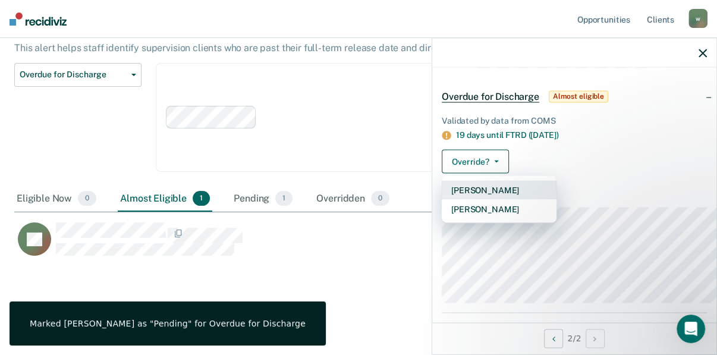
click at [442, 200] on button "[PERSON_NAME]" at bounding box center [499, 190] width 115 height 19
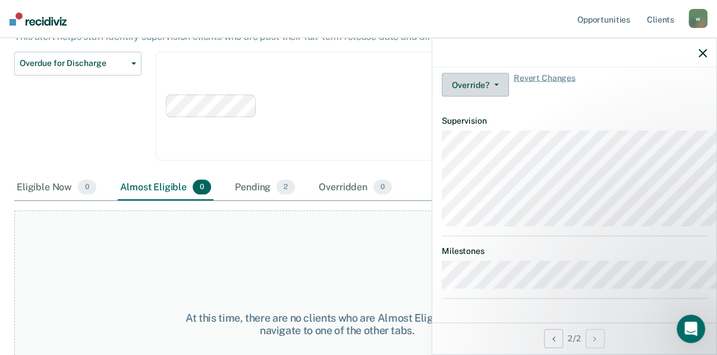
scroll to position [0, 0]
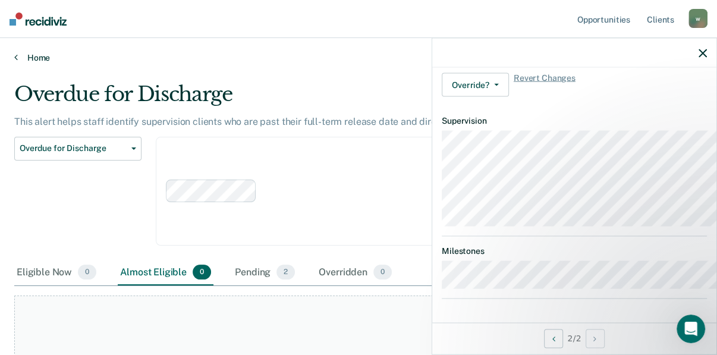
click at [37, 63] on link "Home" at bounding box center [358, 57] width 689 height 11
